Goal: Information Seeking & Learning: Learn about a topic

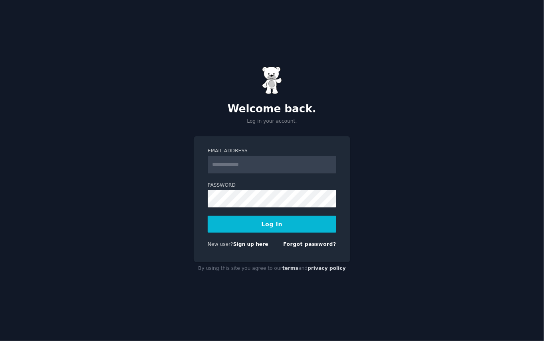
click at [301, 168] on input "Email Address" at bounding box center [272, 165] width 129 height 18
type input "**********"
click at [261, 225] on button "Log In" at bounding box center [272, 224] width 129 height 17
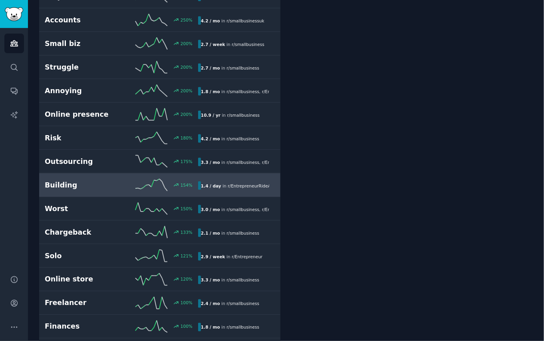
scroll to position [268, 0]
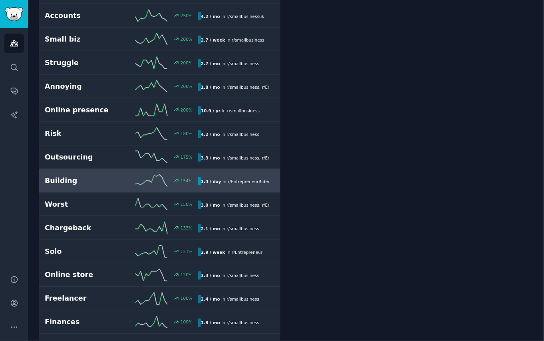
click at [259, 180] on span "r/ EntrepreneurRideAlong" at bounding box center [254, 181] width 52 height 5
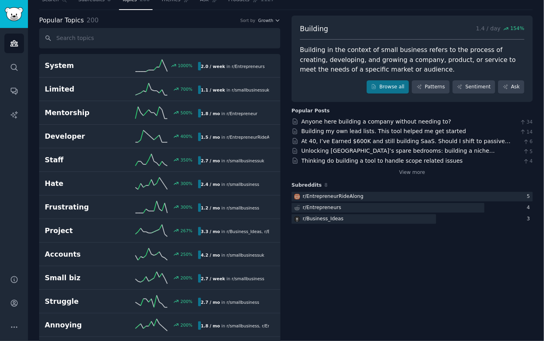
scroll to position [0, 0]
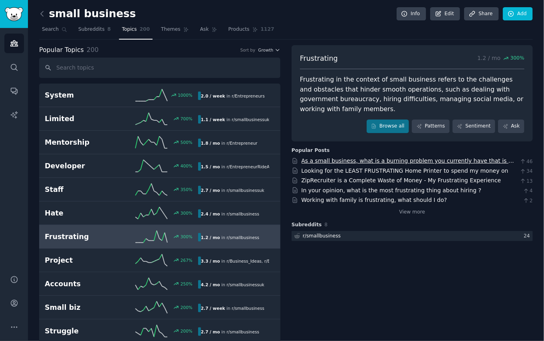
click at [441, 159] on link "As a small business, what is a burning problem you currently have that is so fr…" at bounding box center [409, 168] width 214 height 23
